Goal: Transaction & Acquisition: Book appointment/travel/reservation

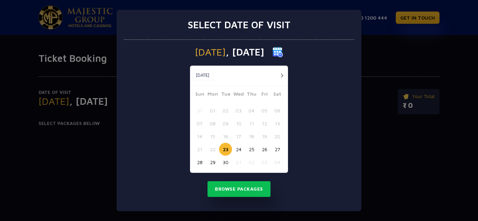
click at [238, 161] on button "01" at bounding box center [238, 162] width 13 height 13
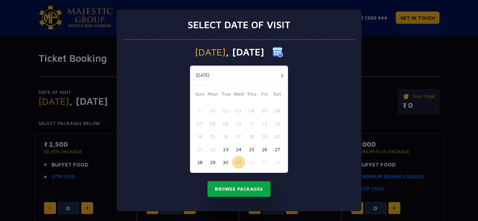
click at [250, 189] on button "Browse Packages" at bounding box center [238, 190] width 63 height 16
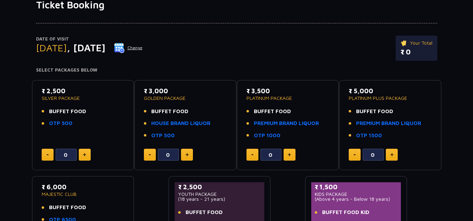
scroll to position [70, 0]
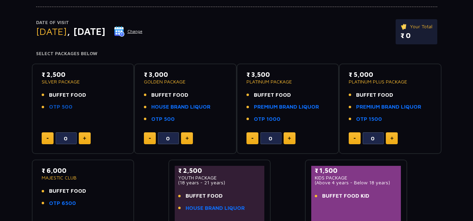
click at [60, 107] on link "OTP 500" at bounding box center [60, 107] width 23 height 8
